Goal: Transaction & Acquisition: Purchase product/service

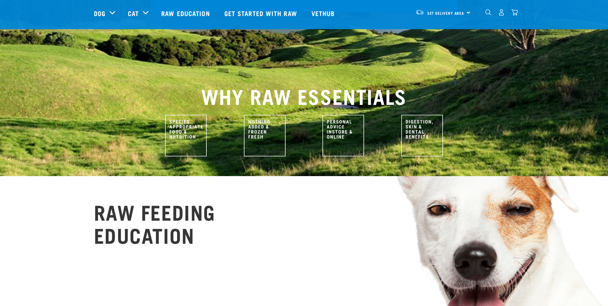
scroll to position [417, 0]
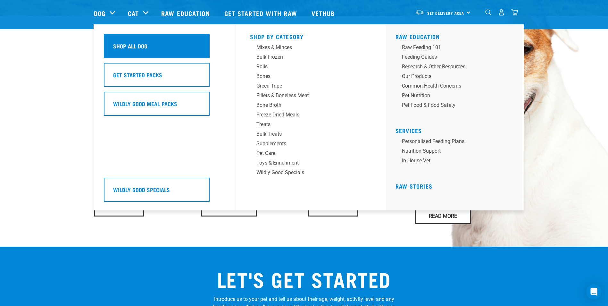
click at [127, 41] on div "Shop All Dog" at bounding box center [157, 46] width 106 height 24
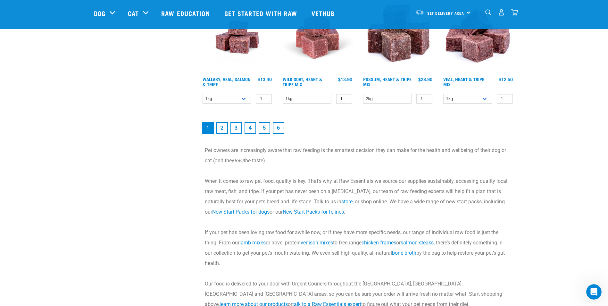
scroll to position [897, 0]
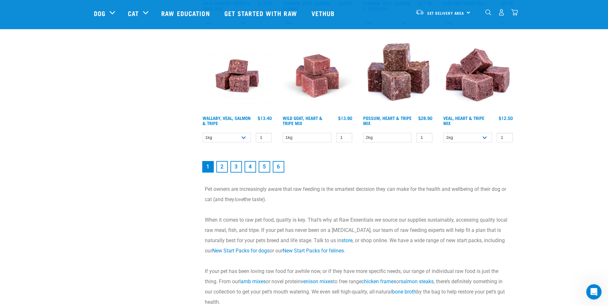
click at [222, 169] on link "2" at bounding box center [222, 167] width 12 height 12
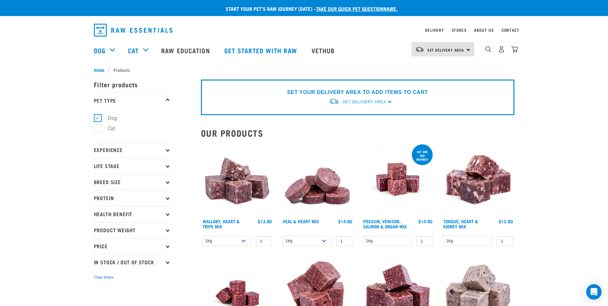
click at [114, 179] on p "Breed Size" at bounding box center [132, 182] width 77 height 16
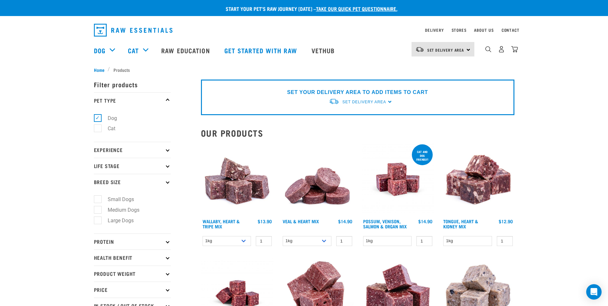
click at [120, 222] on label "Large Dogs" at bounding box center [116, 220] width 39 height 8
click at [98, 221] on input "Large Dogs" at bounding box center [96, 219] width 4 height 4
checkbox input "true"
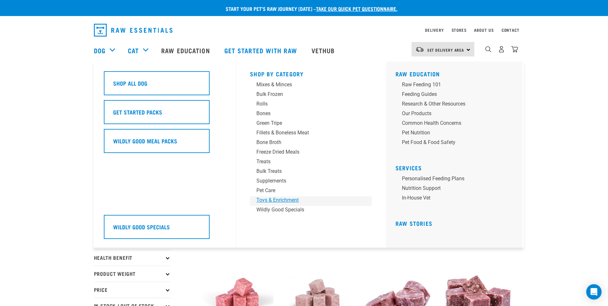
click at [268, 201] on div "Toys & Enrichment" at bounding box center [306, 200] width 100 height 8
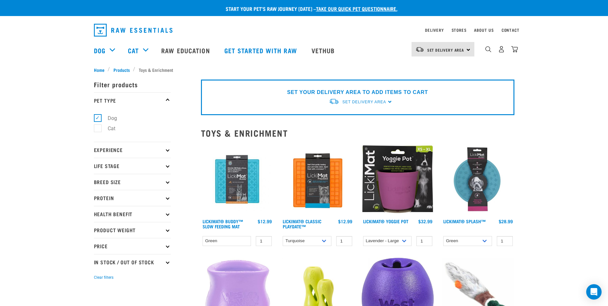
click at [113, 31] on img "dropdown navigation" at bounding box center [133, 30] width 79 height 13
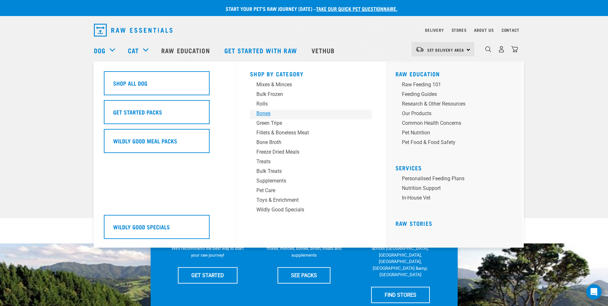
click at [272, 115] on div "Bones" at bounding box center [306, 114] width 100 height 8
